Goal: Check status: Check status

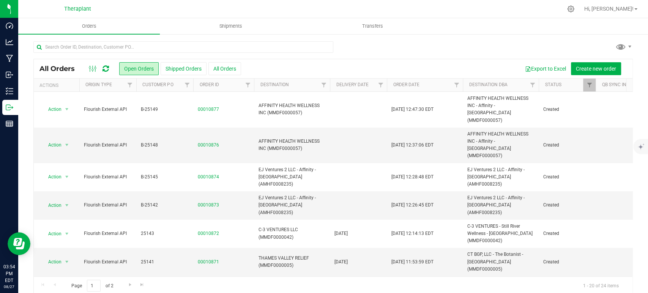
click at [106, 66] on icon at bounding box center [105, 69] width 6 height 8
click at [104, 67] on icon at bounding box center [105, 69] width 6 height 8
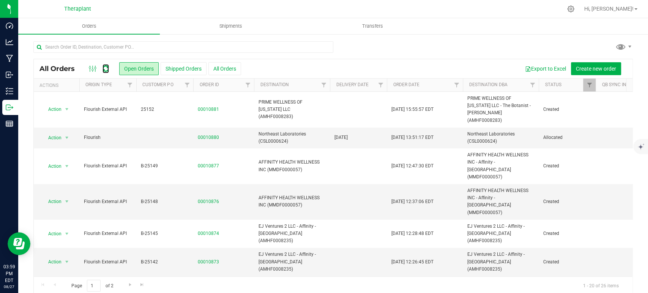
click at [104, 67] on icon at bounding box center [105, 69] width 6 height 8
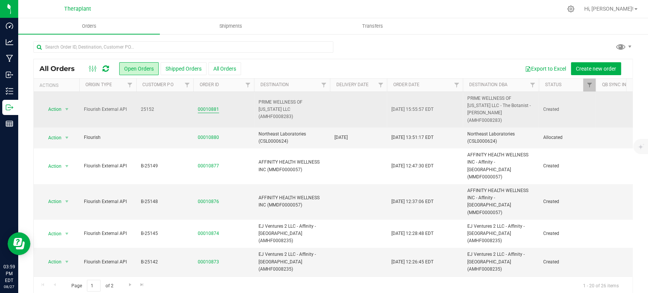
click at [214, 106] on link "00010881" at bounding box center [208, 109] width 21 height 7
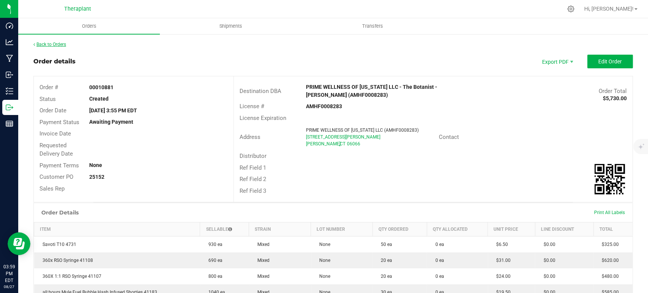
click at [42, 43] on link "Back to Orders" at bounding box center [49, 44] width 33 height 5
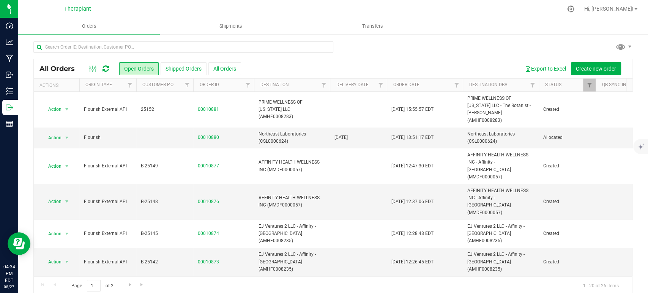
click at [109, 73] on div "All Orders Open Orders Shipped Orders All Orders Export to Excel Create new ord…" at bounding box center [333, 68] width 599 height 19
click at [107, 68] on icon at bounding box center [105, 69] width 6 height 8
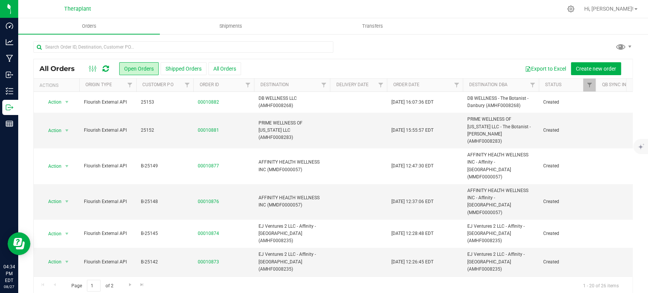
click at [110, 67] on div at bounding box center [98, 68] width 25 height 9
click at [109, 66] on div at bounding box center [98, 68] width 25 height 9
click at [106, 69] on icon at bounding box center [105, 69] width 6 height 8
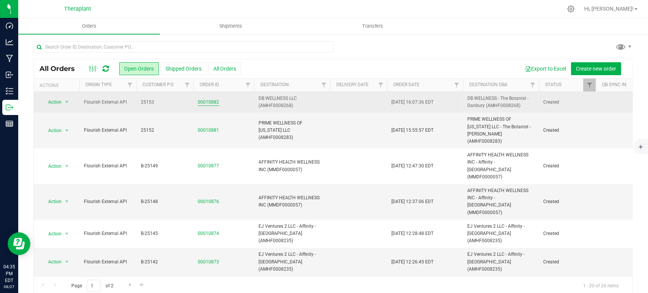
click at [207, 103] on link "00010882" at bounding box center [208, 102] width 21 height 7
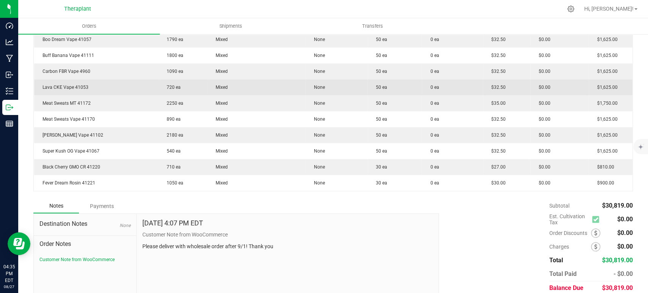
scroll to position [503, 0]
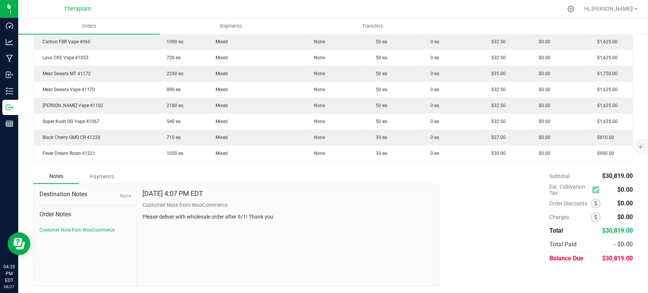
click at [364, 191] on div "[DATE] 4:07 PM EDT" at bounding box center [287, 195] width 290 height 11
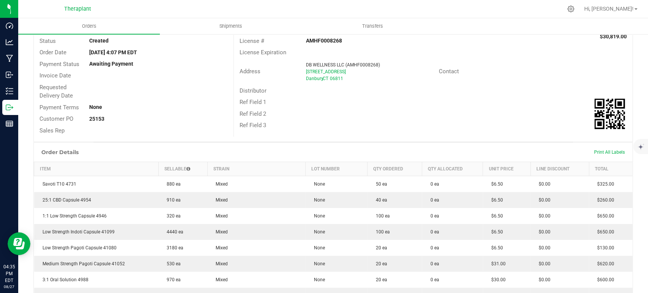
scroll to position [0, 0]
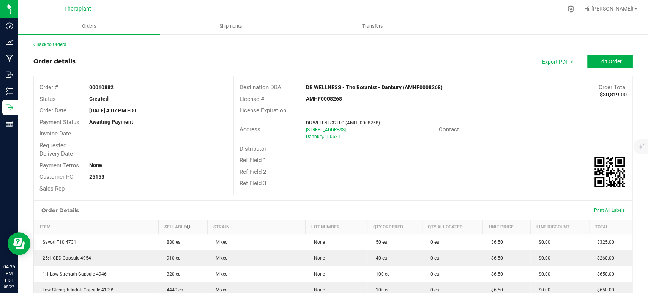
click at [44, 45] on link "Back to Orders" at bounding box center [49, 44] width 33 height 5
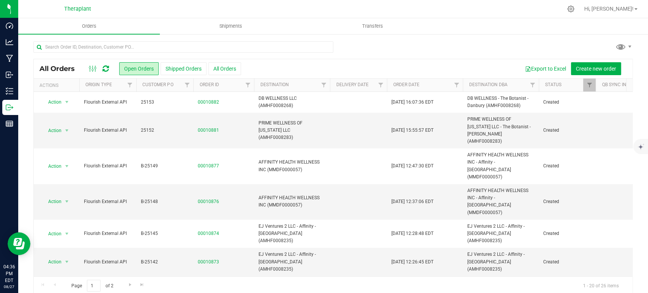
click at [413, 49] on div at bounding box center [332, 49] width 599 height 17
click at [101, 69] on div at bounding box center [98, 68] width 25 height 9
click at [103, 68] on icon at bounding box center [105, 69] width 6 height 8
